Goal: Task Accomplishment & Management: Manage account settings

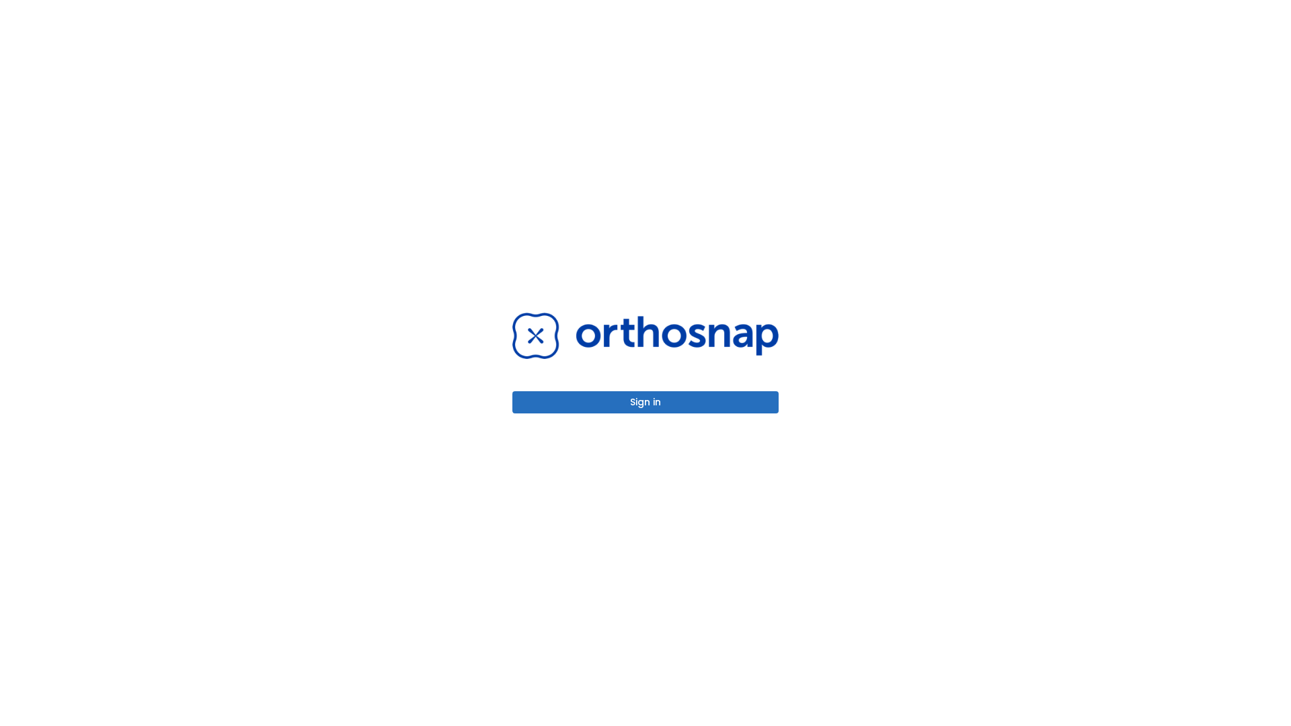
click at [645, 402] on button "Sign in" at bounding box center [645, 402] width 266 height 22
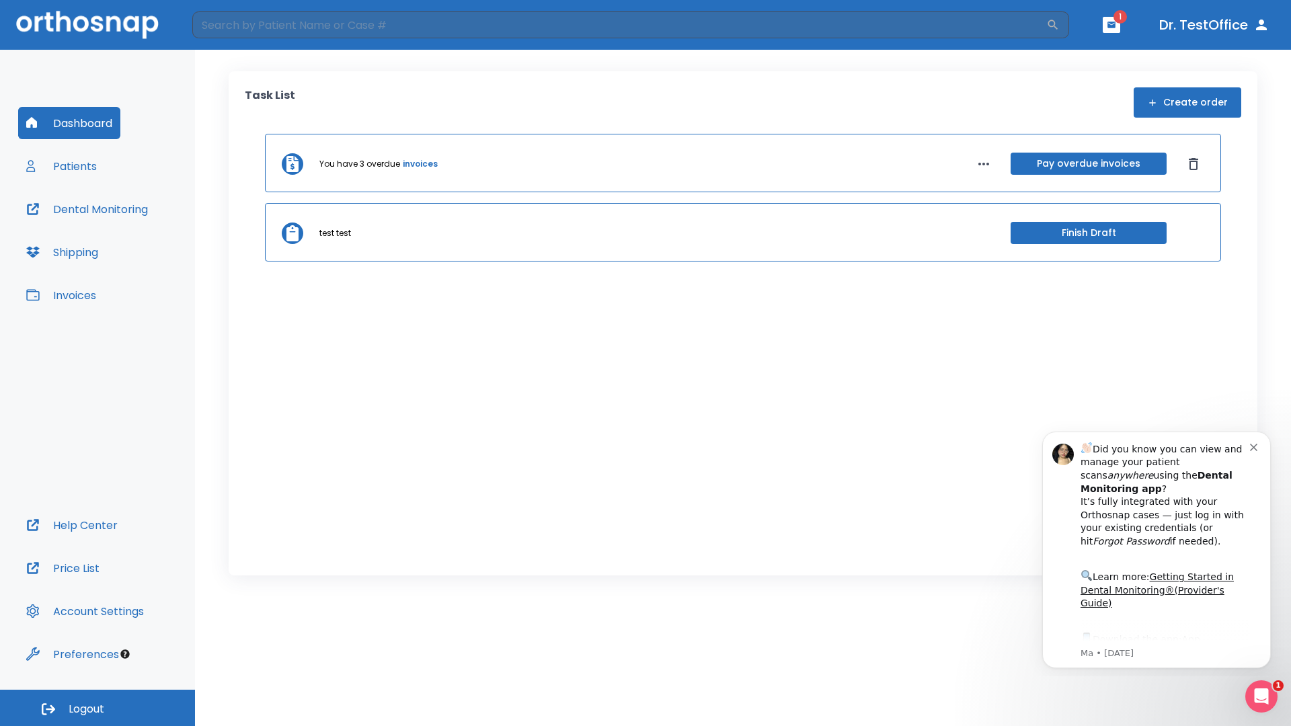
click at [97, 708] on span "Logout" at bounding box center [87, 709] width 36 height 15
